Goal: Find specific page/section: Find specific page/section

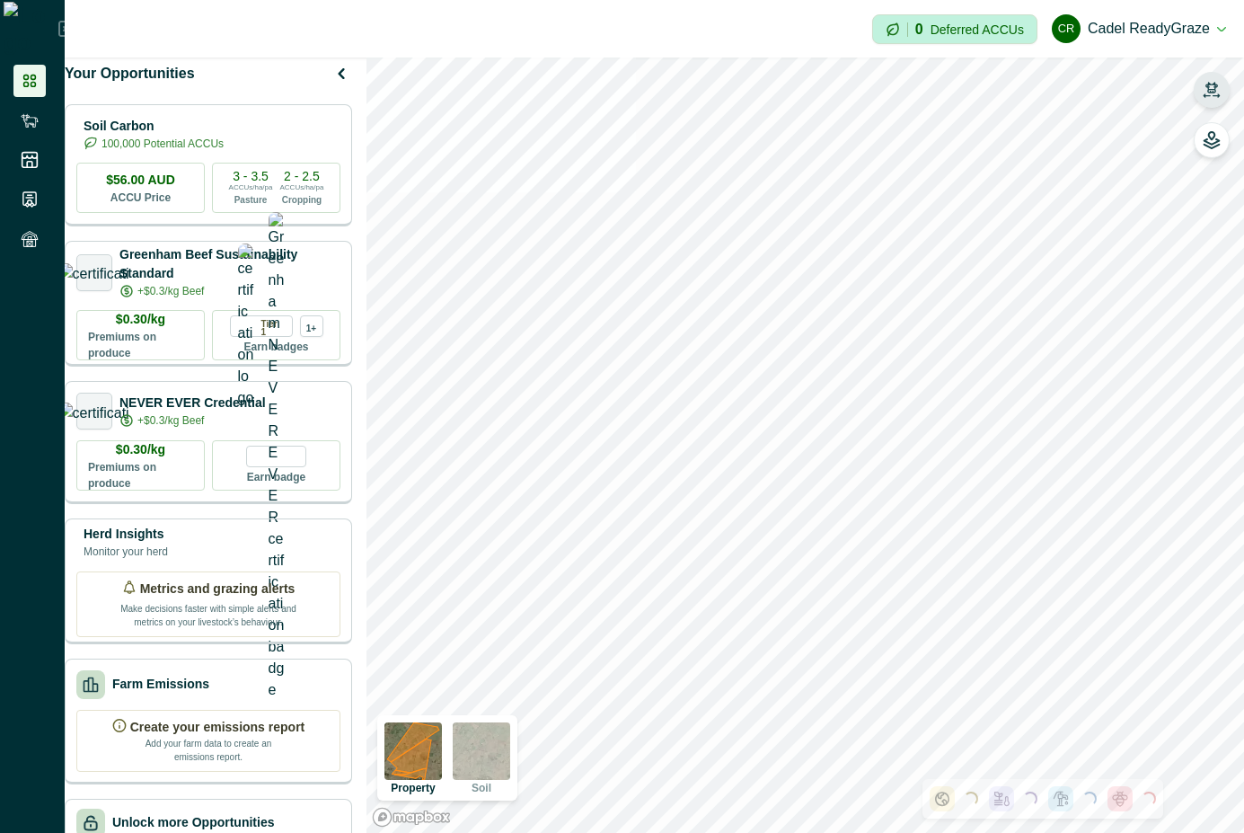
click at [1220, 75] on button "button" at bounding box center [1212, 90] width 36 height 36
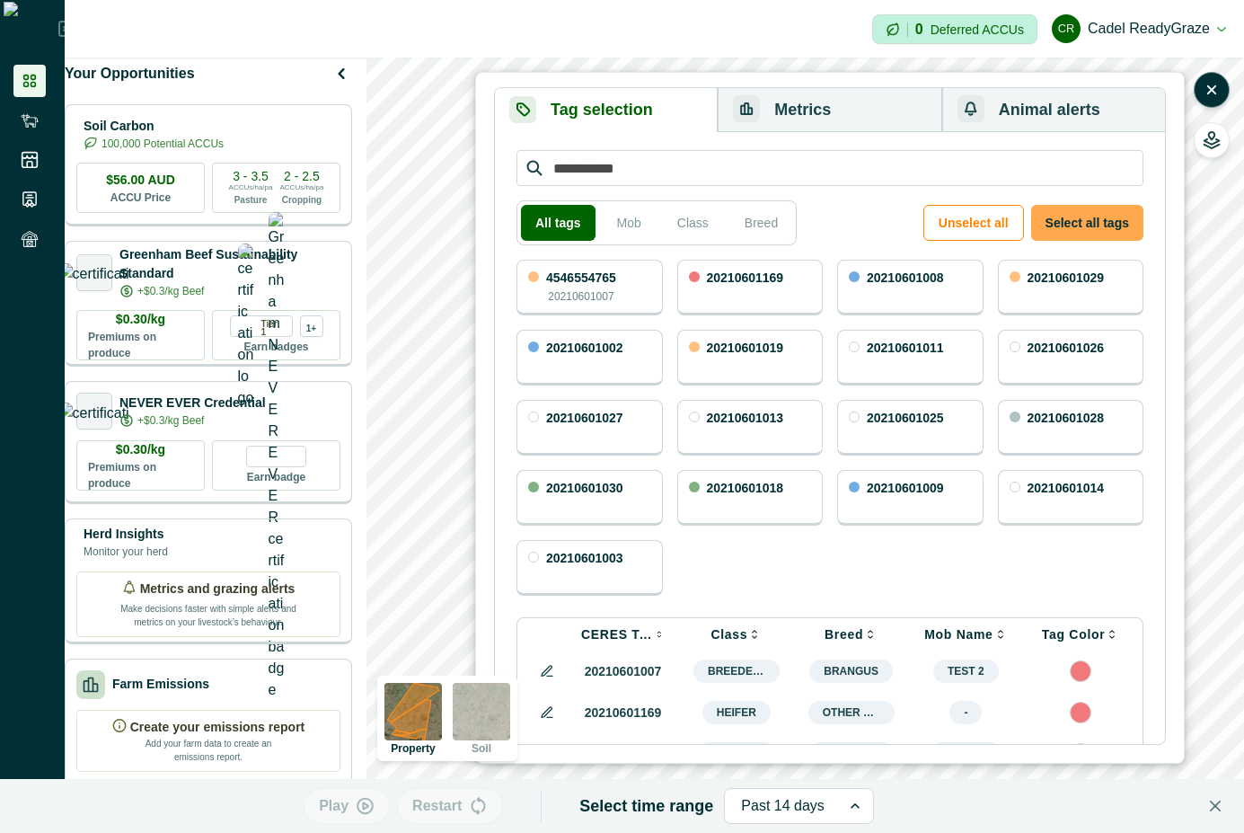
click at [1126, 230] on button "Select all tags" at bounding box center [1087, 223] width 112 height 36
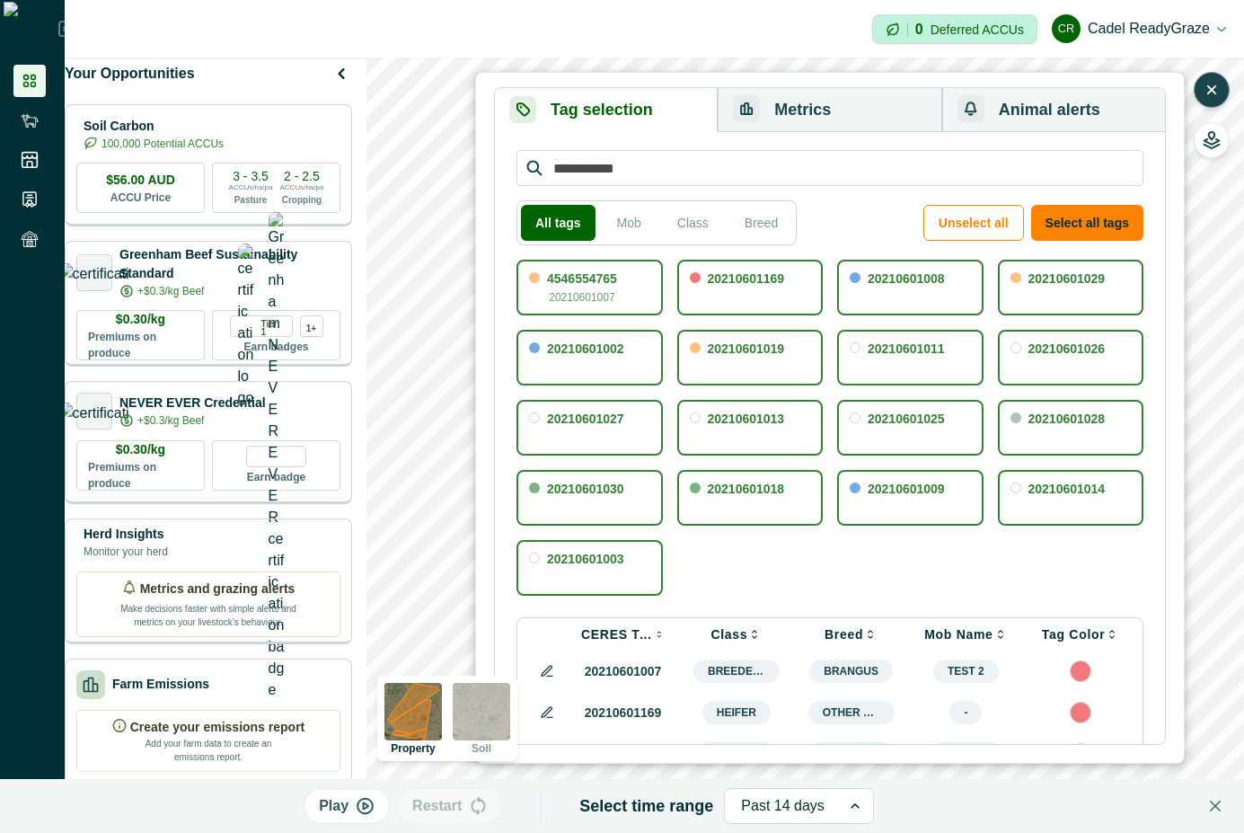
click at [1208, 101] on button "button" at bounding box center [1212, 90] width 36 height 36
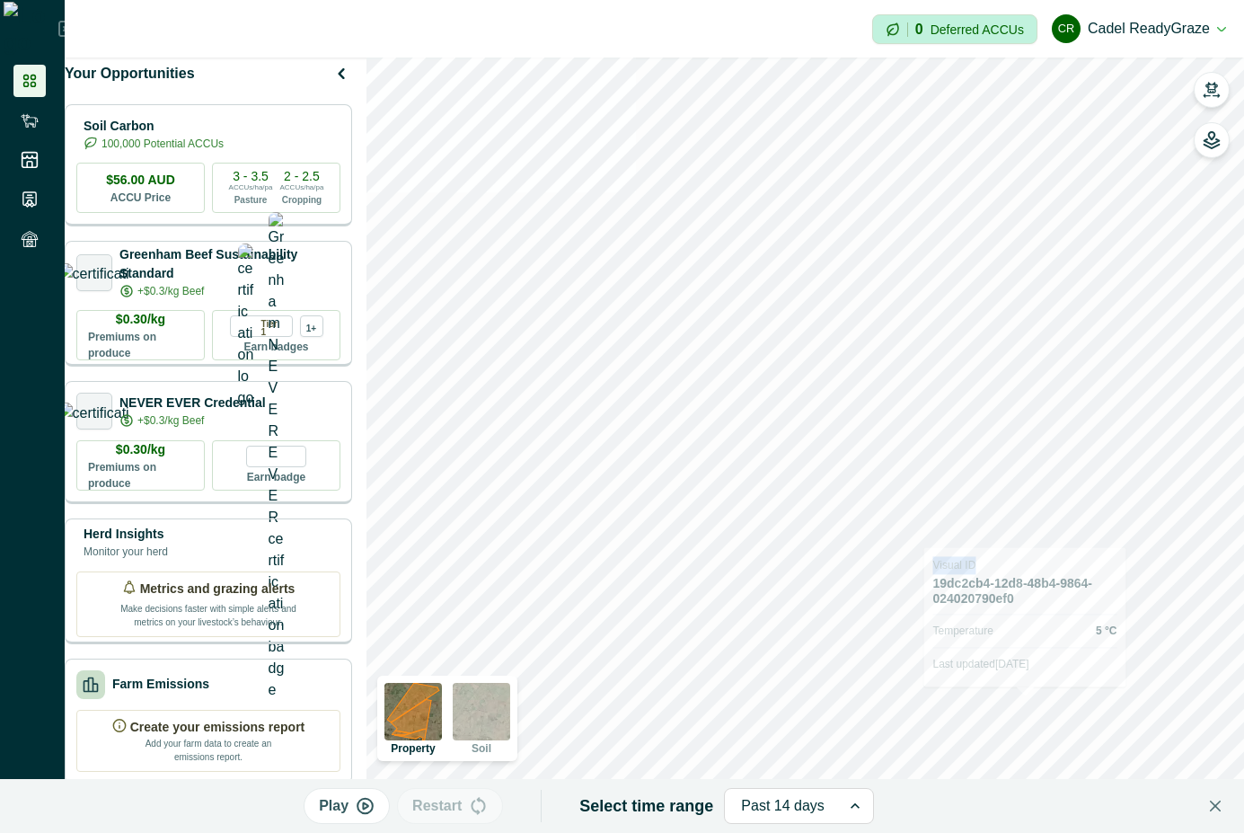
drag, startPoint x: 953, startPoint y: 561, endPoint x: 999, endPoint y: 562, distance: 45.8
click at [999, 562] on p "Visual ID" at bounding box center [1025, 566] width 184 height 20
copy p "Visual ID"
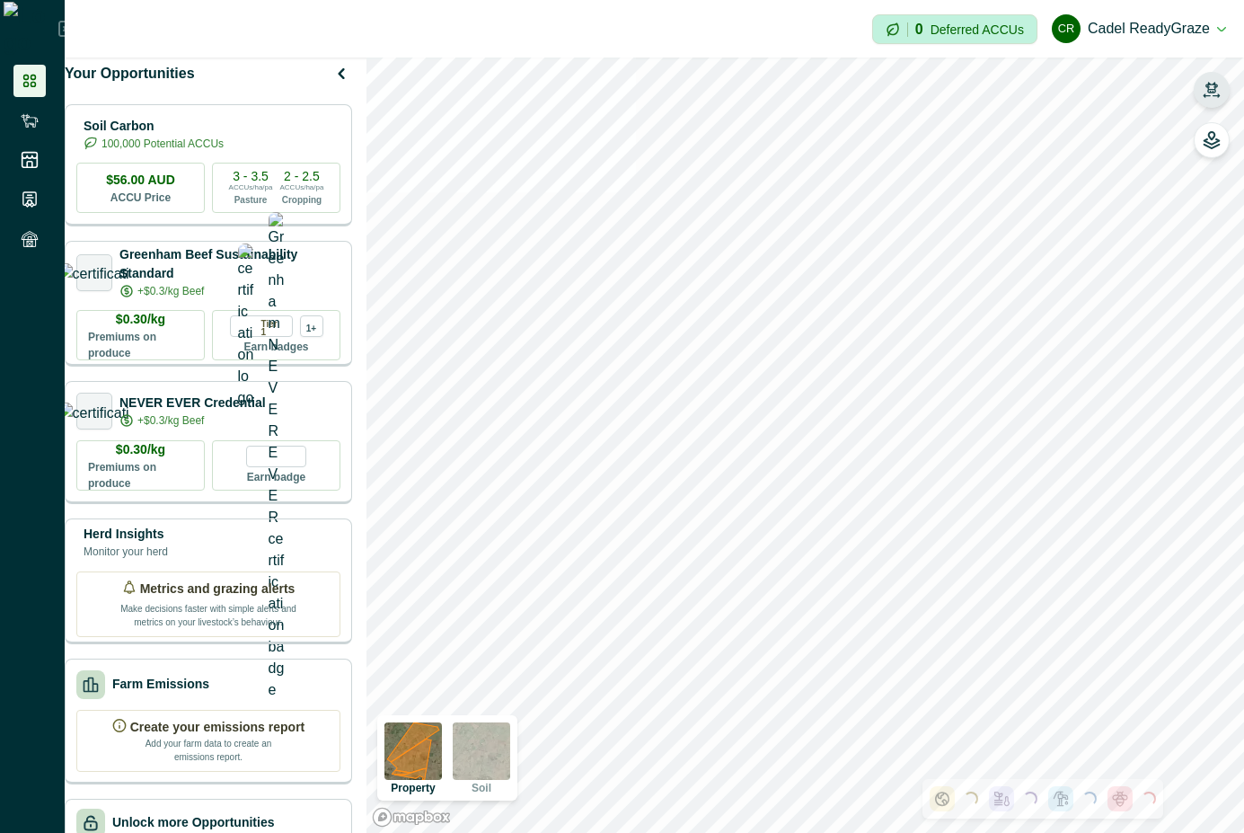
click at [1216, 81] on icon "button" at bounding box center [1212, 90] width 18 height 18
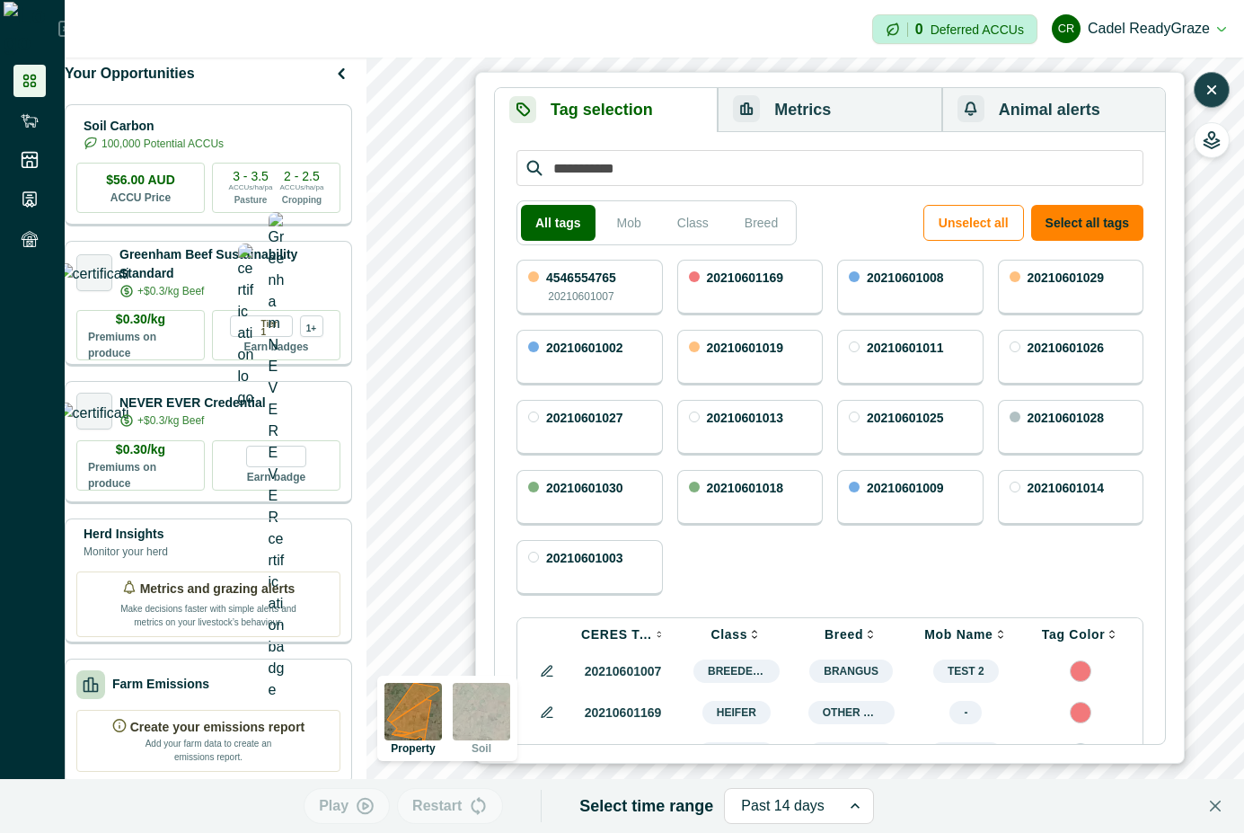
drag, startPoint x: 1073, startPoint y: 213, endPoint x: 1102, endPoint y: 180, distance: 43.9
click at [1074, 214] on button "Select all tags" at bounding box center [1087, 223] width 112 height 36
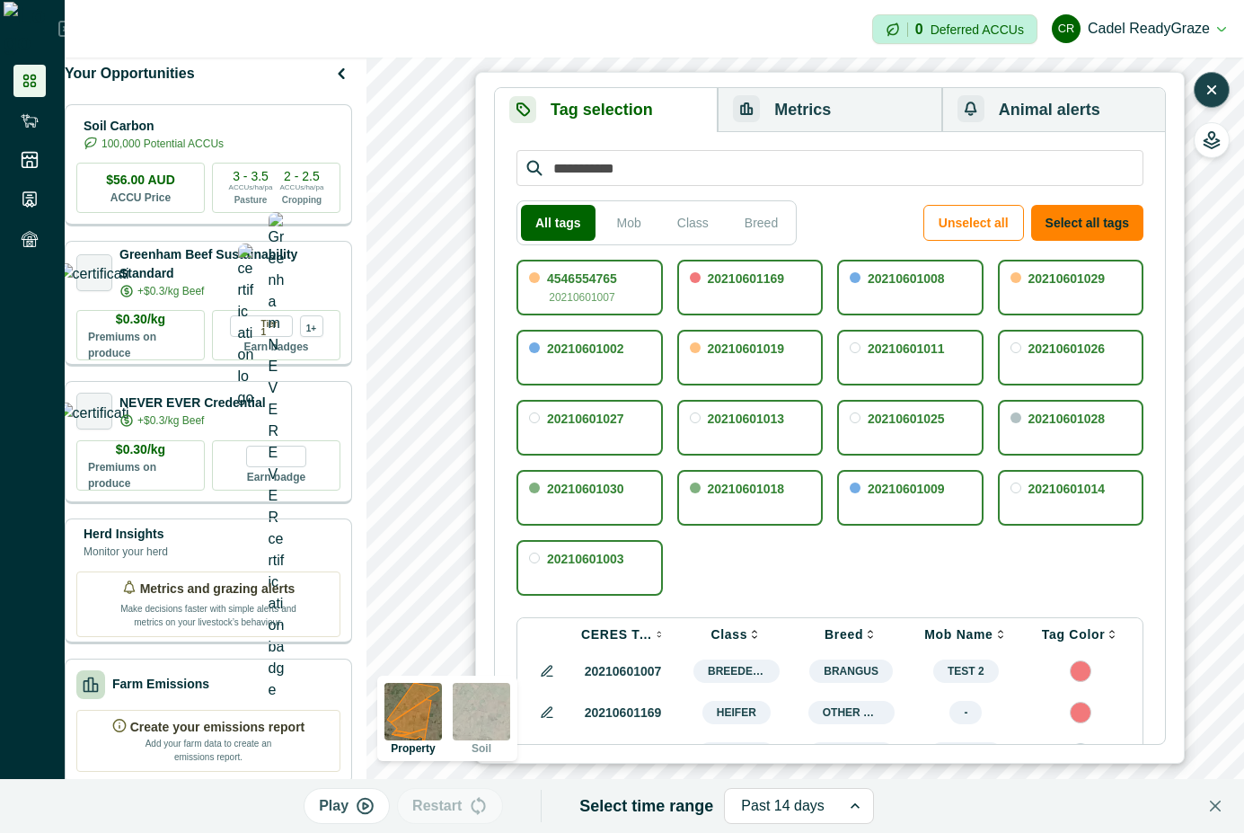
click at [1210, 76] on button "button" at bounding box center [1212, 90] width 36 height 36
